Goal: Task Accomplishment & Management: Manage account settings

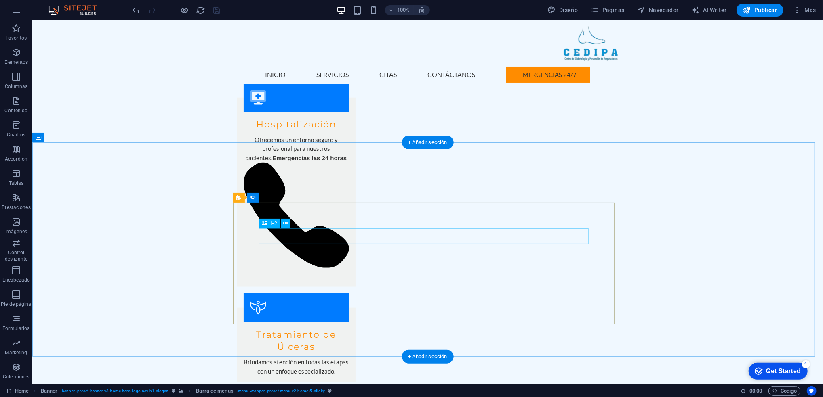
scroll to position [1125, 0]
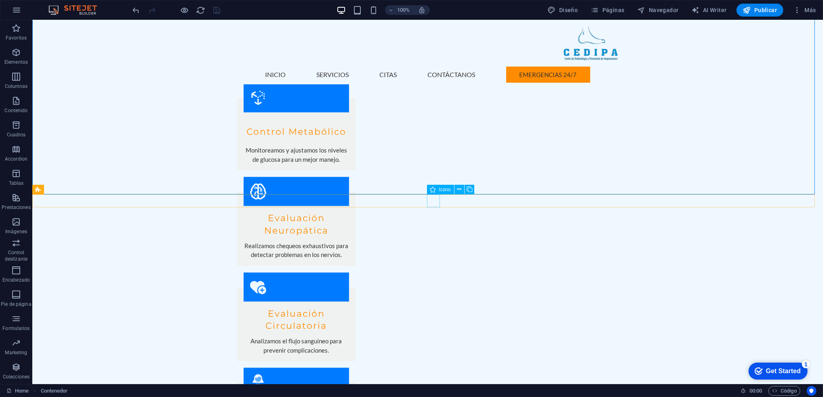
select select "xMidYMid"
select select "px"
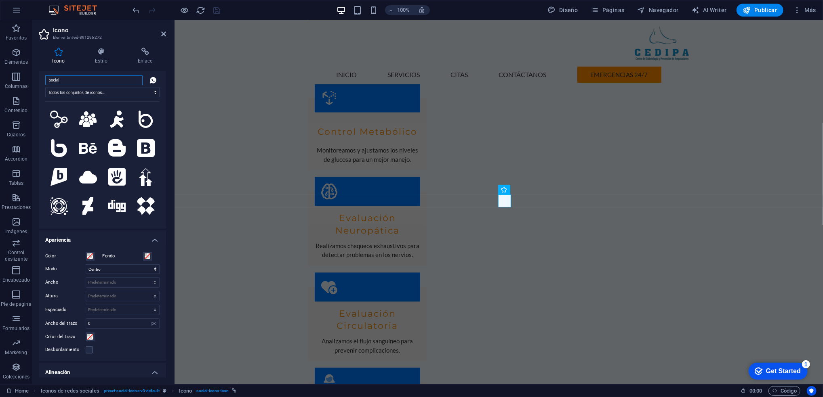
scroll to position [0, 0]
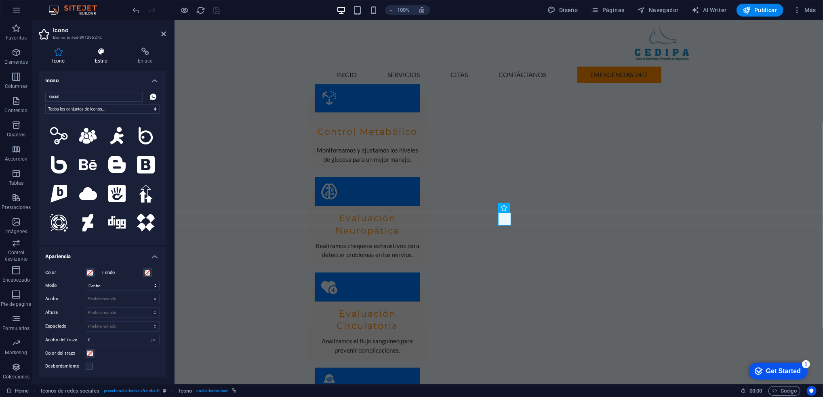
click at [98, 56] on h4 "Estilo" at bounding box center [103, 56] width 43 height 17
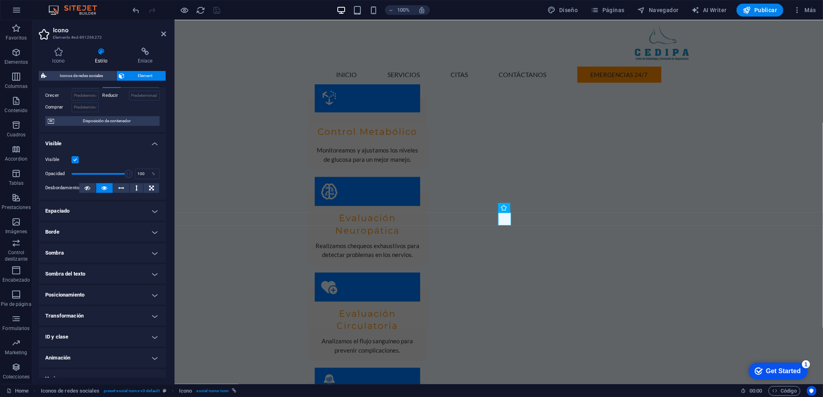
scroll to position [57, 0]
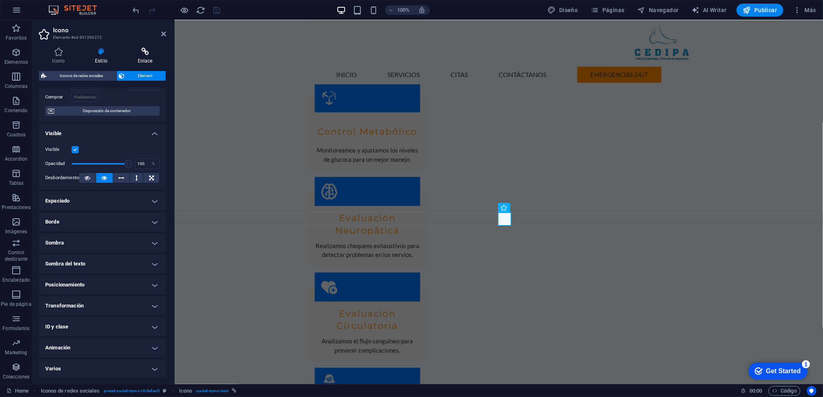
click at [139, 57] on h4 "Enlace" at bounding box center [145, 56] width 42 height 17
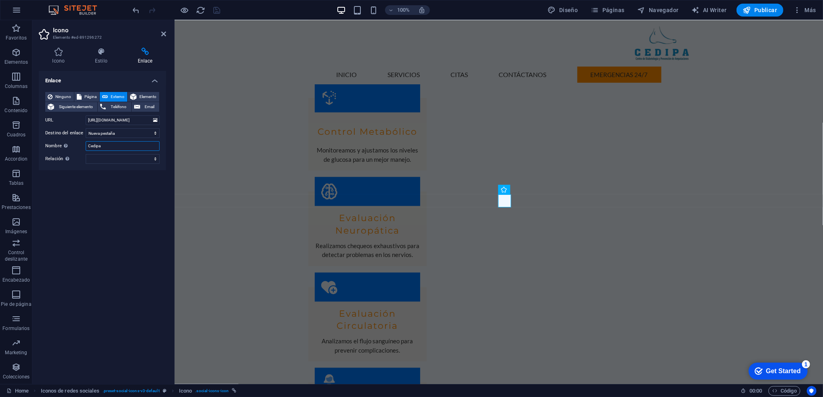
drag, startPoint x: 107, startPoint y: 149, endPoint x: 71, endPoint y: 142, distance: 36.0
click at [71, 142] on div "Nombre Una descripción adicional del enlace no debería ser igual al texto del e…" at bounding box center [102, 146] width 114 height 10
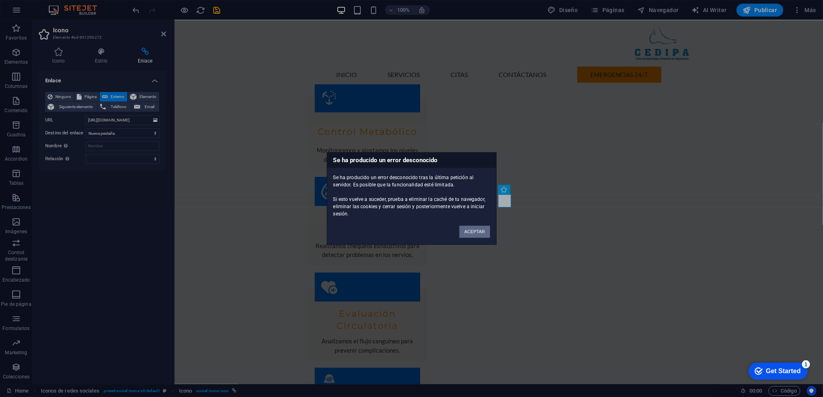
click at [473, 233] on button "ACEPTAR" at bounding box center [474, 232] width 30 height 12
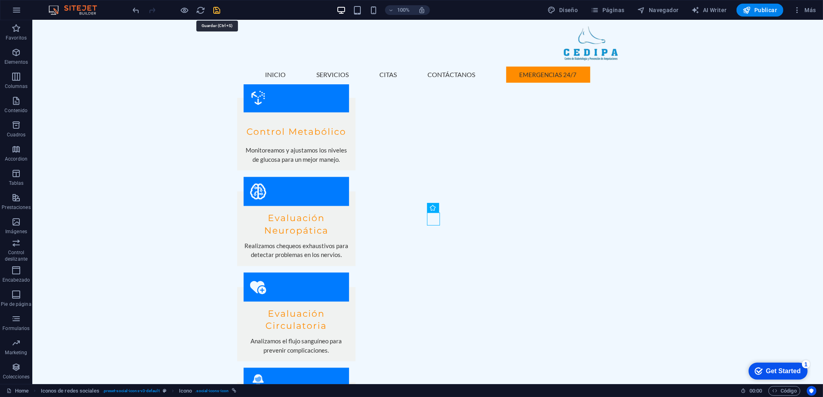
click at [221, 9] on icon "save" at bounding box center [216, 10] width 9 height 9
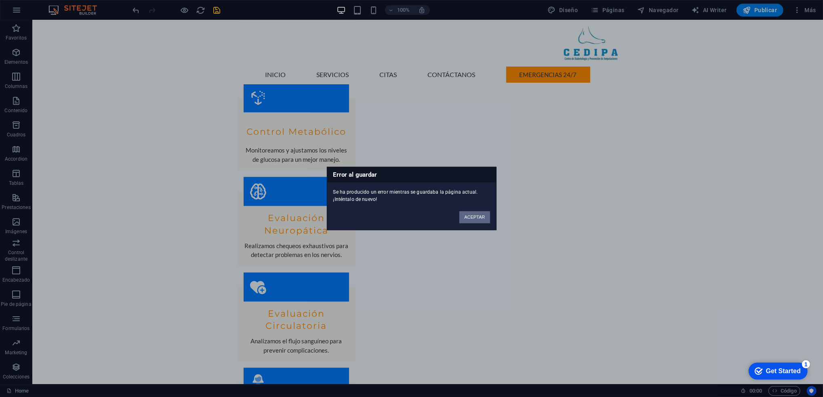
click at [476, 219] on button "ACEPTAR" at bounding box center [474, 218] width 30 height 12
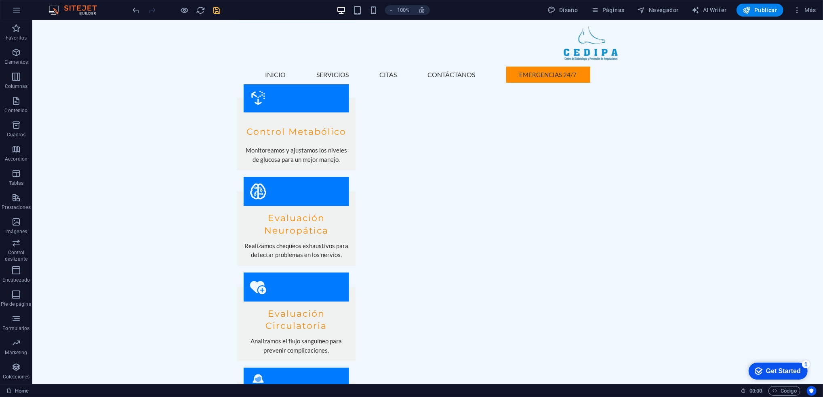
click at [215, 11] on icon "save" at bounding box center [216, 10] width 9 height 9
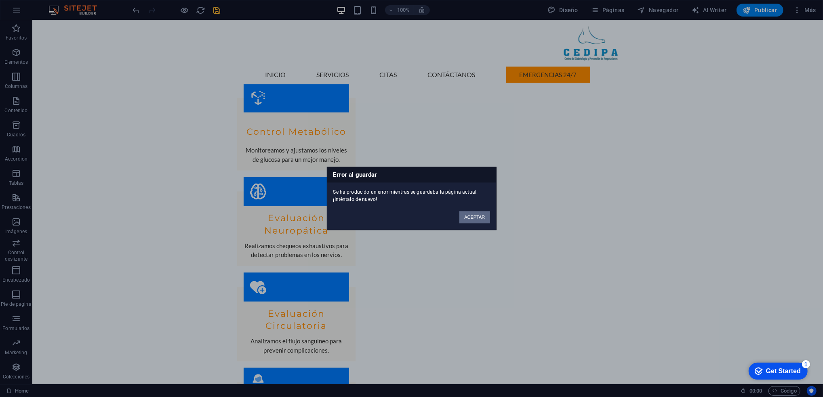
click at [477, 219] on button "ACEPTAR" at bounding box center [474, 218] width 30 height 12
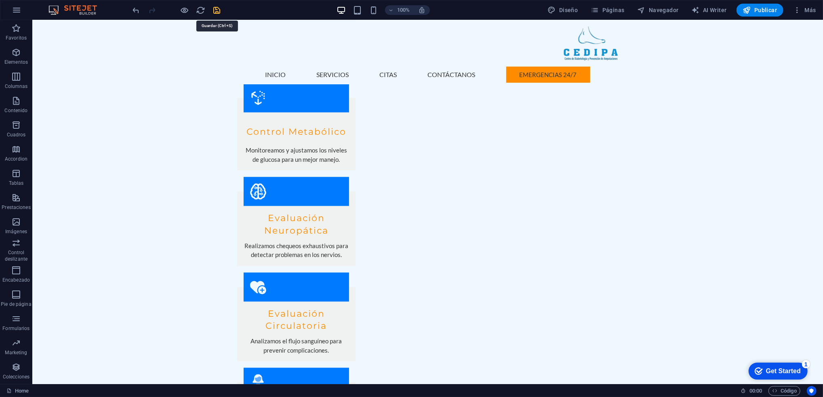
click at [217, 8] on icon "save" at bounding box center [216, 10] width 9 height 9
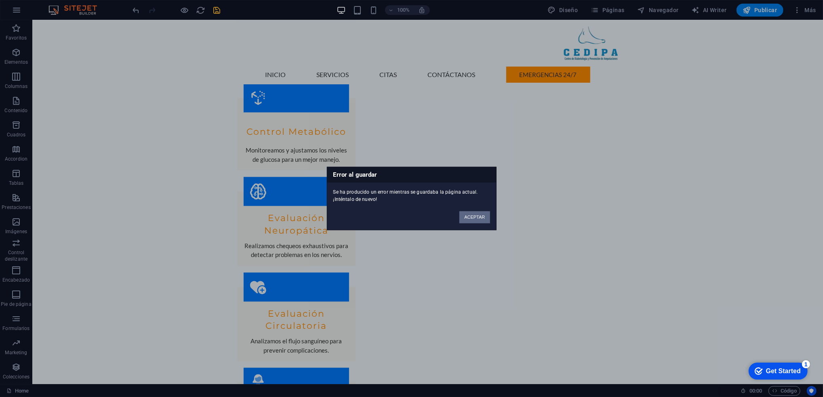
click at [465, 215] on button "ACEPTAR" at bounding box center [474, 218] width 30 height 12
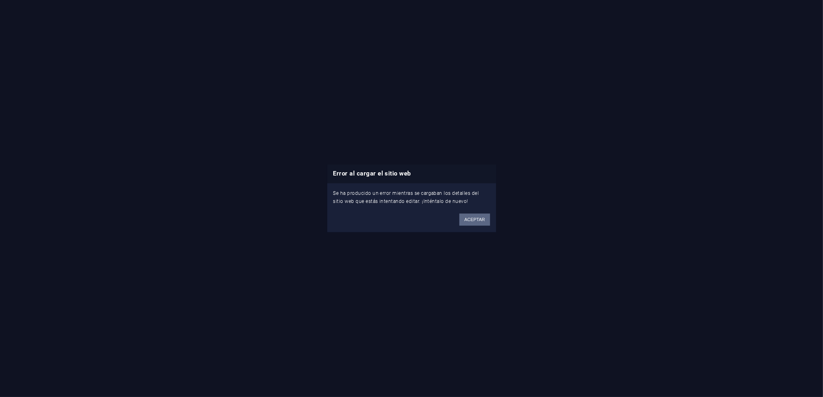
click at [460, 221] on button "ACEPTAR" at bounding box center [474, 220] width 30 height 12
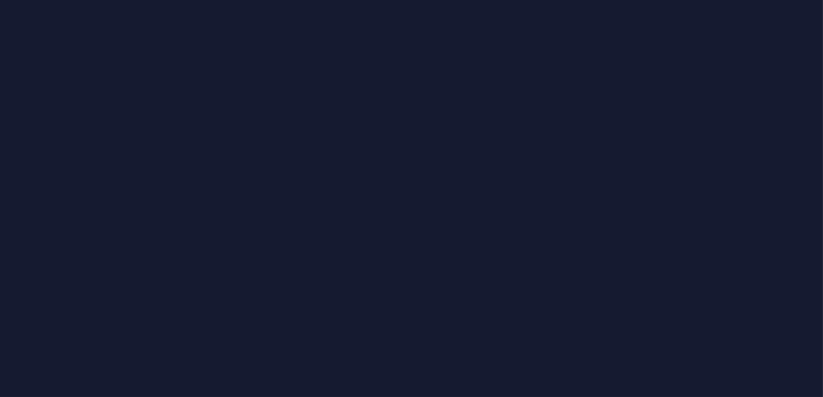
click at [475, 221] on div at bounding box center [411, 198] width 823 height 397
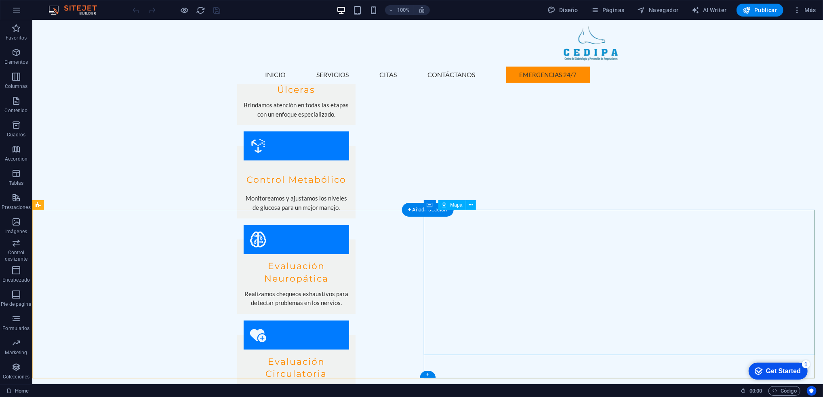
scroll to position [1143, 0]
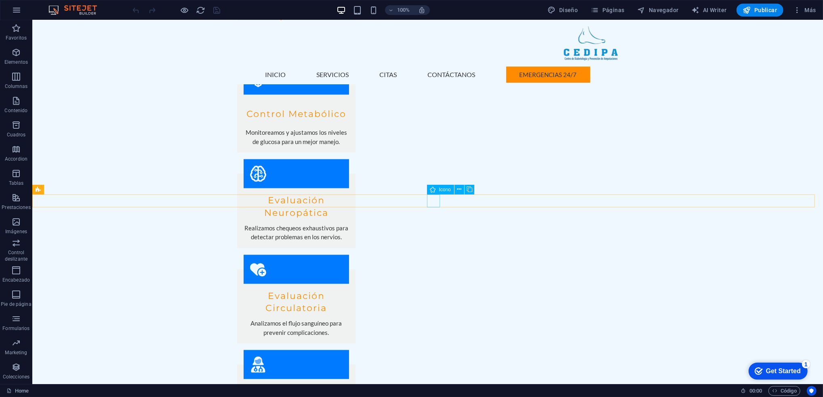
select select "xMidYMid"
select select "px"
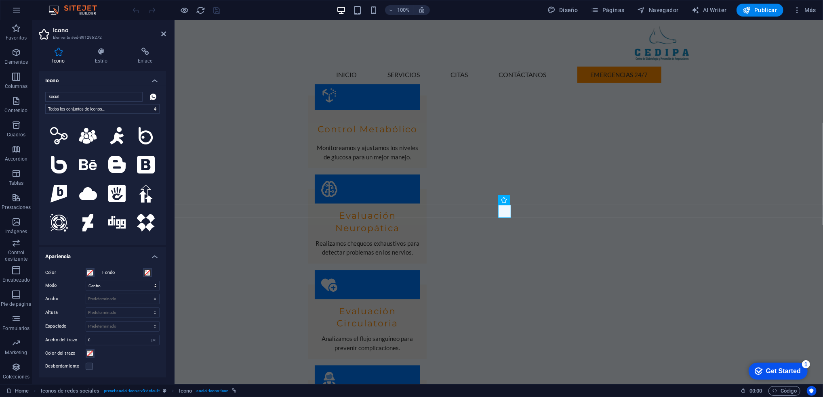
scroll to position [1125, 0]
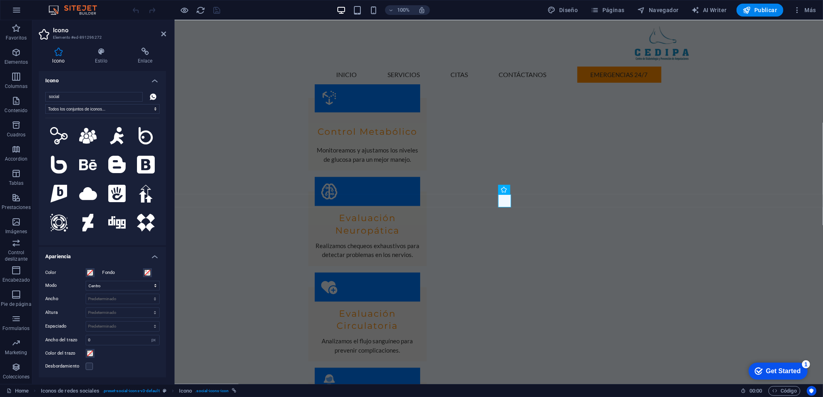
click at [138, 67] on div "Icono Estilo Enlace Icono social Todos los conjuntos de iconos... IcoFont Ionic…" at bounding box center [102, 213] width 127 height 330
click at [145, 63] on h4 "Enlace" at bounding box center [145, 56] width 42 height 17
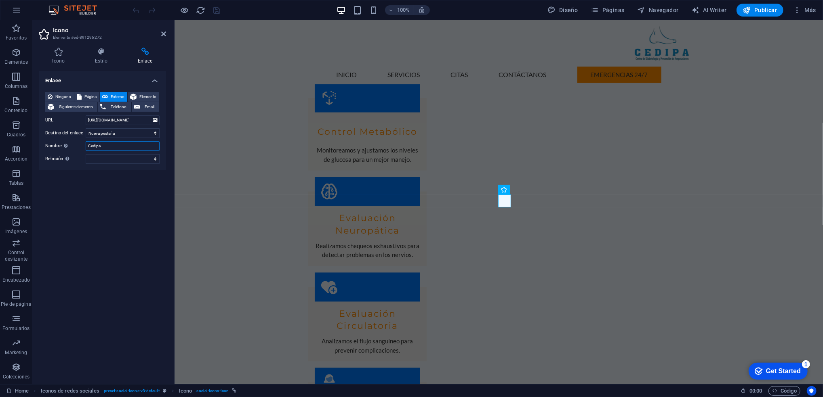
drag, startPoint x: 109, startPoint y: 146, endPoint x: 58, endPoint y: 144, distance: 50.5
click at [58, 144] on div "Nombre Una descripción adicional del enlace no debería ser igual al texto del e…" at bounding box center [102, 146] width 114 height 10
click at [229, 64] on div "Inicio Servicios Citas Contáctanos Emergencias 24/7 Menu" at bounding box center [498, 52] width 648 height 64
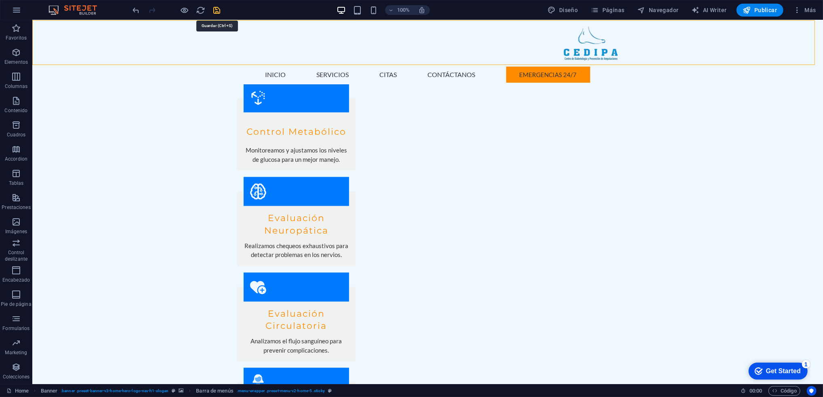
click at [216, 11] on icon "save" at bounding box center [216, 10] width 9 height 9
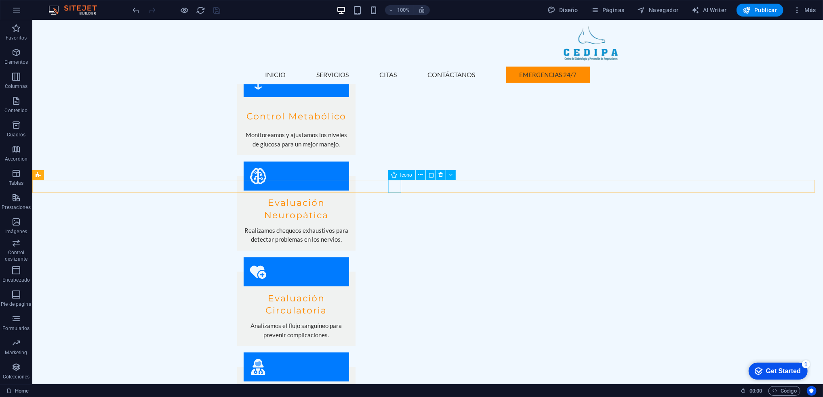
scroll to position [1143, 0]
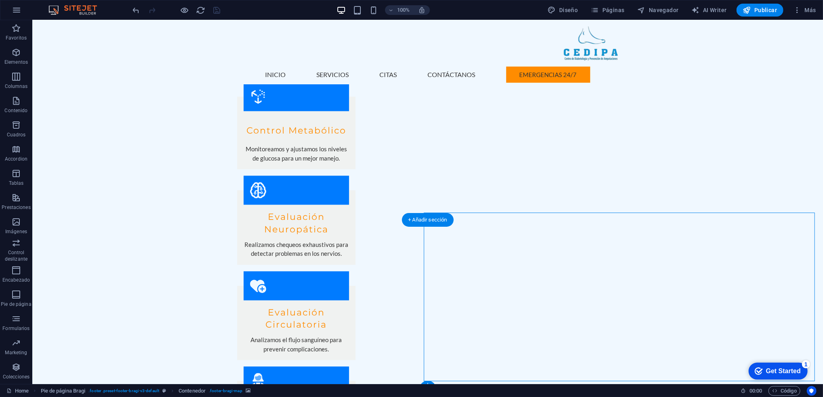
scroll to position [1125, 0]
